Goal: Information Seeking & Learning: Learn about a topic

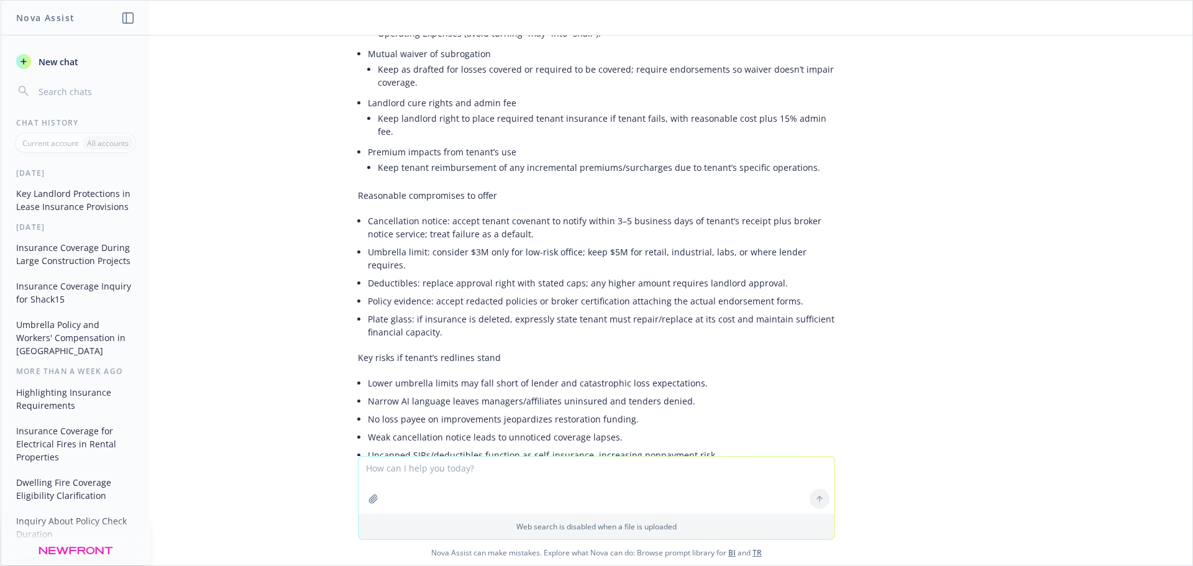
scroll to position [746, 0]
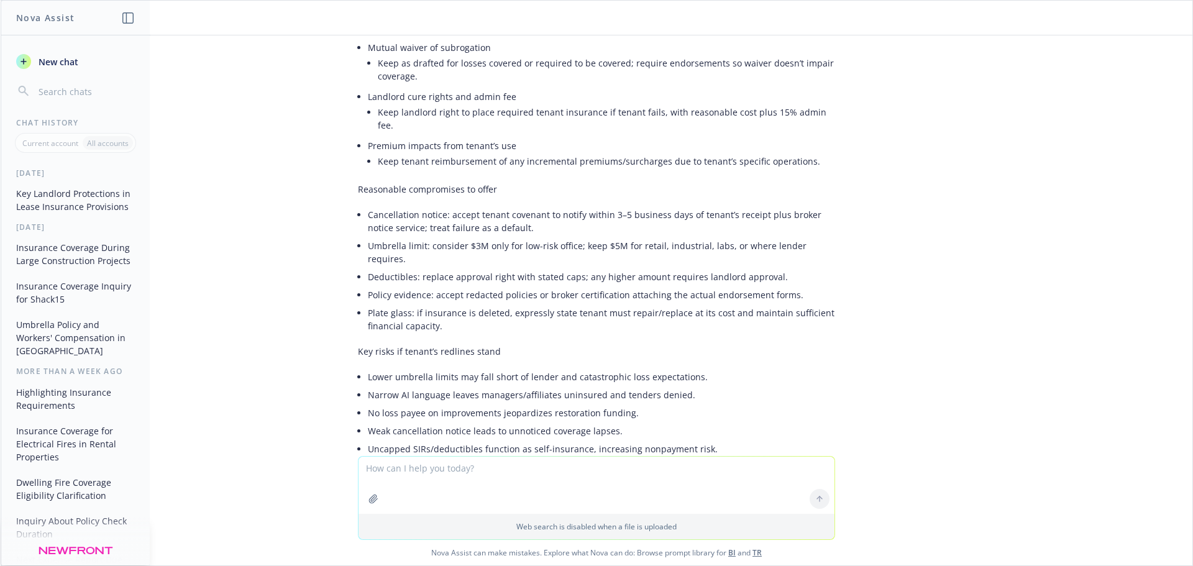
click at [552, 345] on p "Key risks if tenant’s redlines stand" at bounding box center [596, 351] width 477 height 13
